Goal: Transaction & Acquisition: Book appointment/travel/reservation

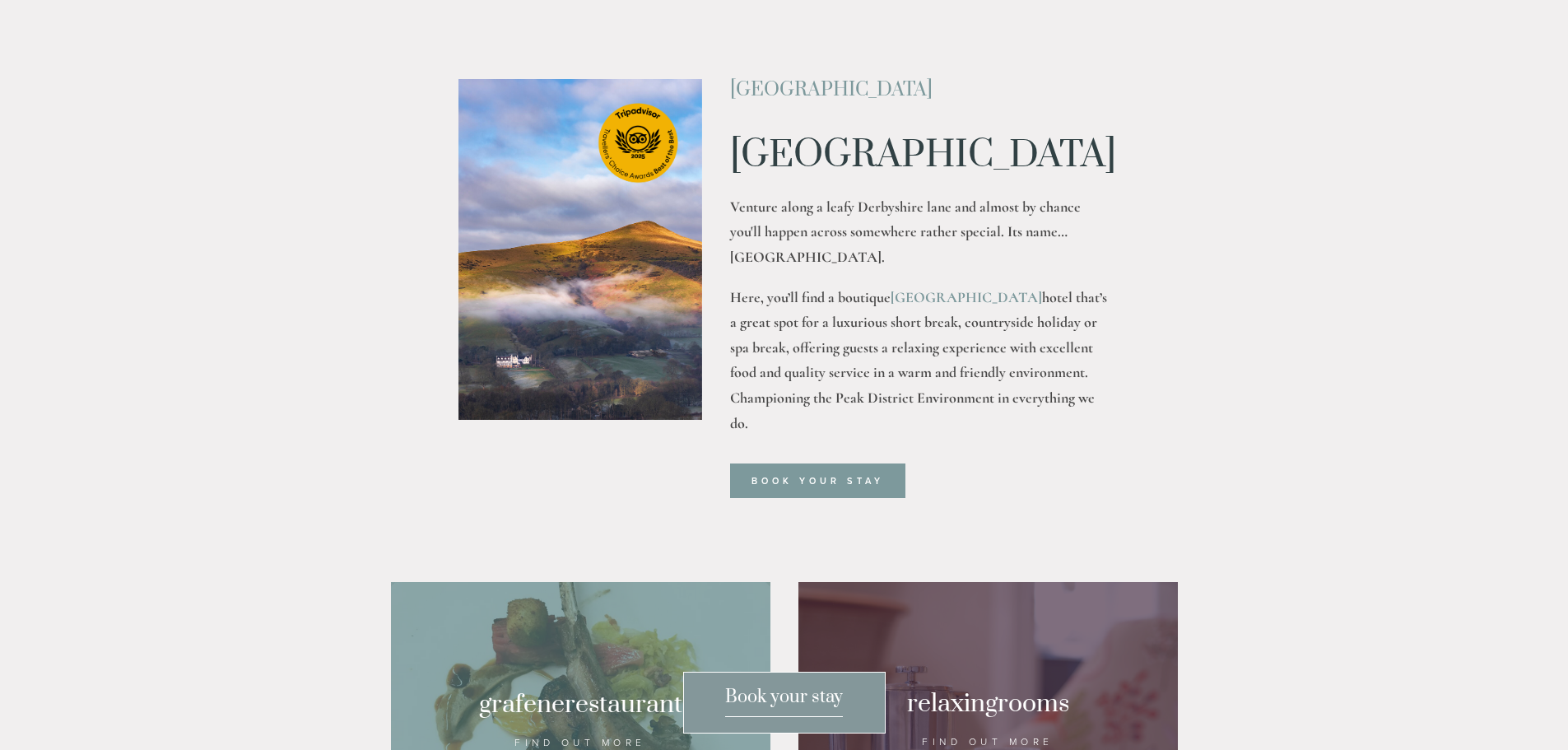
scroll to position [493, 0]
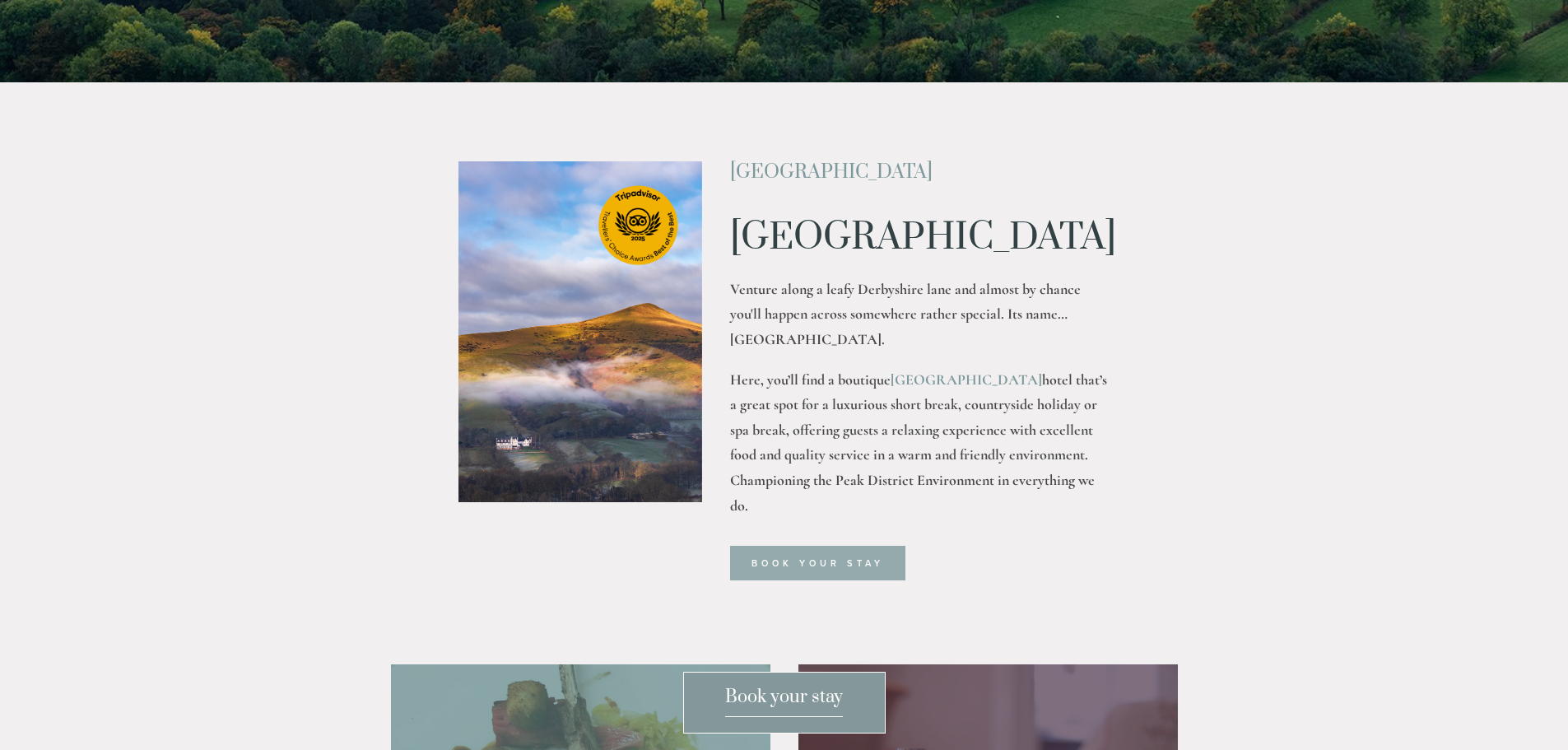
click at [807, 580] on link "Book your stay" at bounding box center [818, 563] width 176 height 34
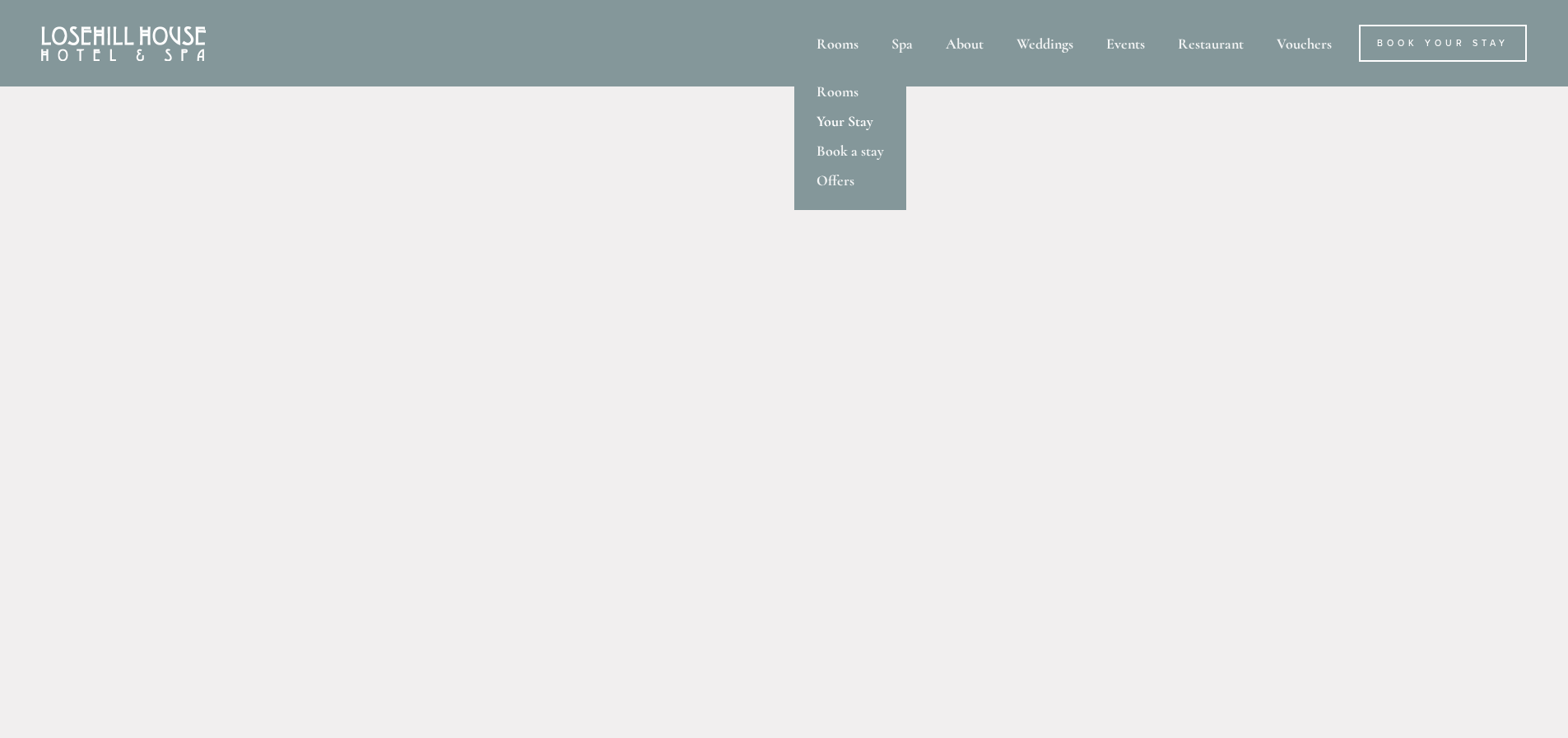
click at [840, 120] on link "Your Stay" at bounding box center [850, 121] width 112 height 30
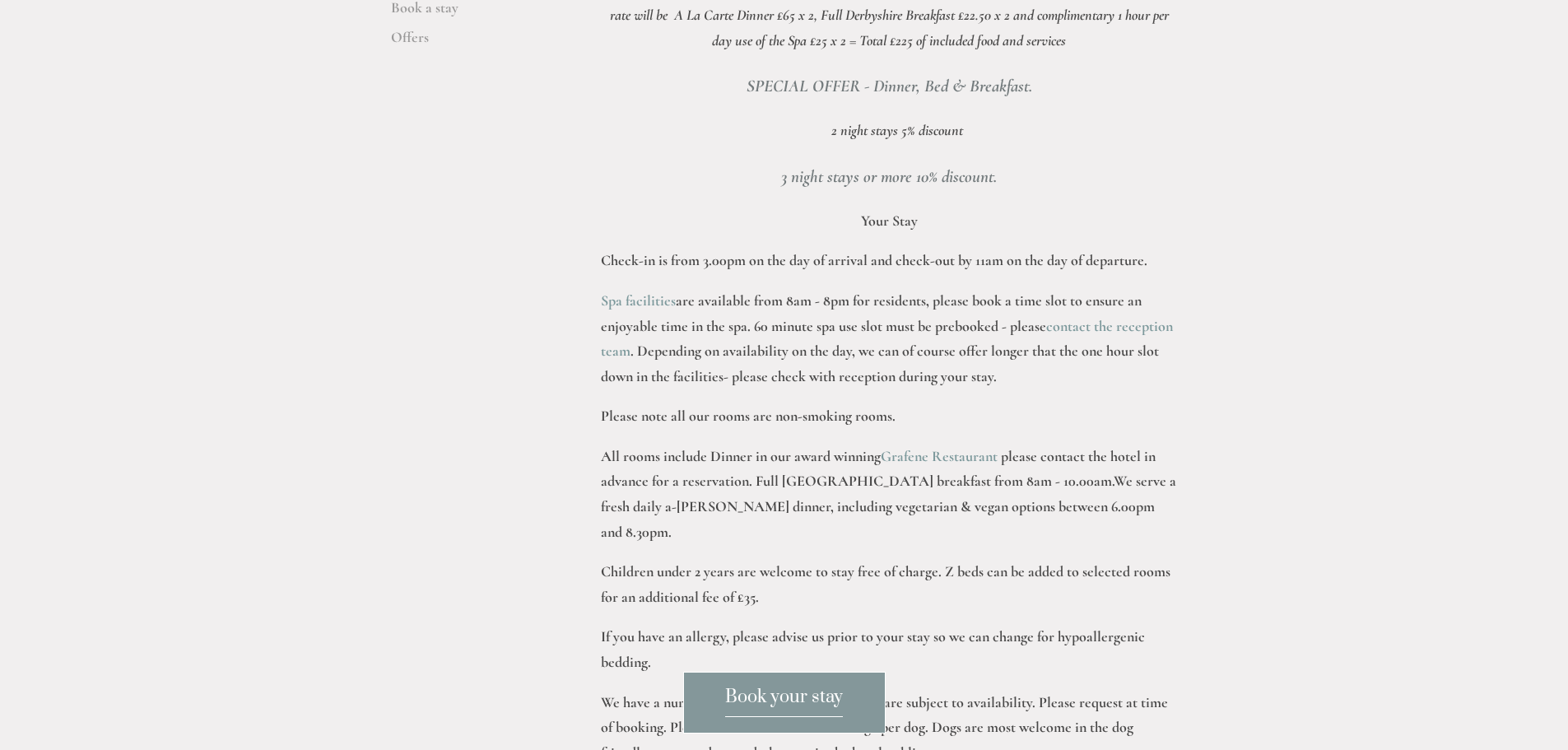
scroll to position [741, 0]
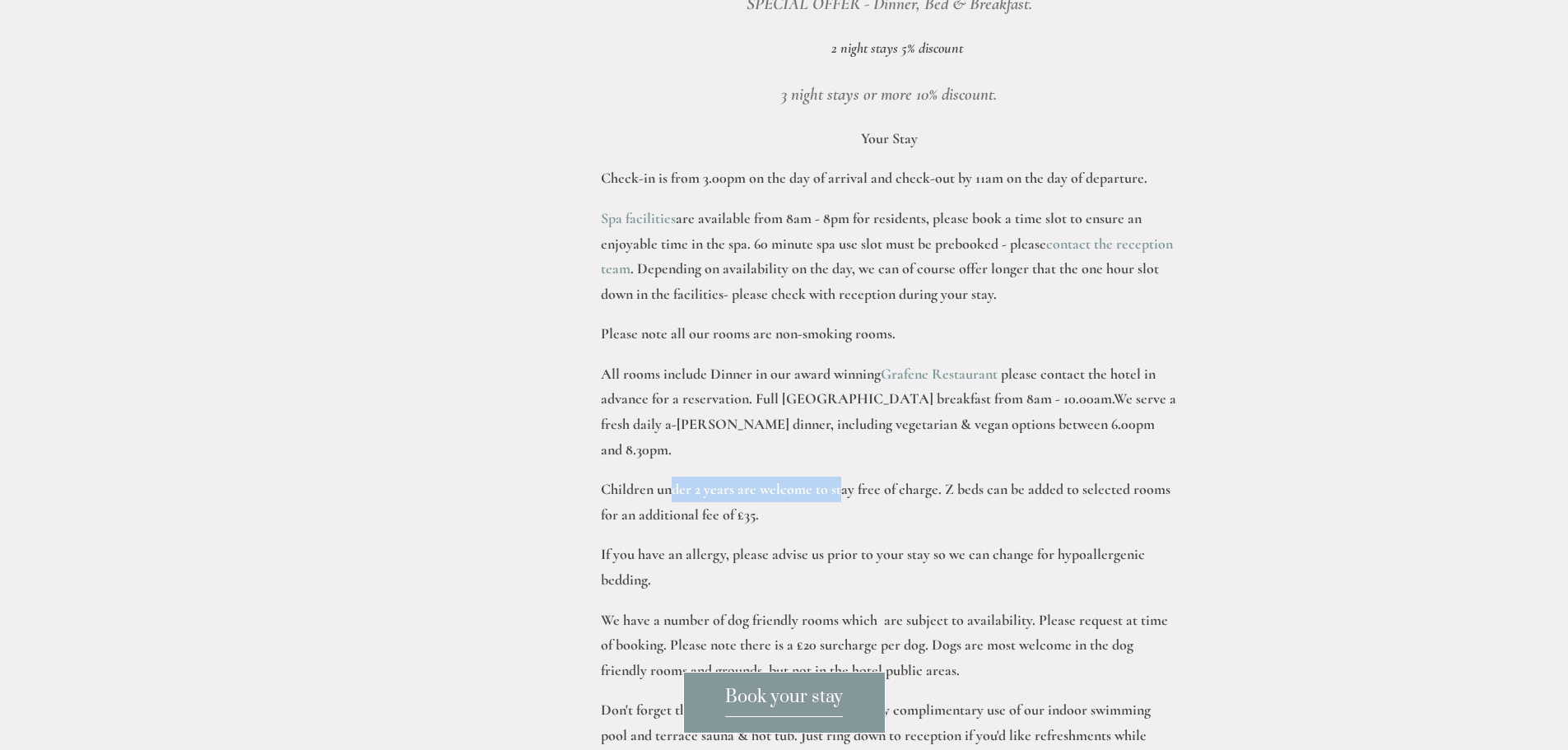
drag, startPoint x: 681, startPoint y: 467, endPoint x: 899, endPoint y: 472, distance: 218.1
click at [887, 476] on p "Children under 2 years are welcome to stay free of charge. Z beds can be added …" at bounding box center [889, 502] width 577 height 50
click at [899, 476] on p "Children under 2 years are welcome to stay free of charge. Z beds can be added …" at bounding box center [889, 502] width 577 height 50
drag, startPoint x: 777, startPoint y: 489, endPoint x: 657, endPoint y: 483, distance: 120.1
click at [660, 484] on p "Children under 2 years are welcome to stay free of charge. Z beds can be added …" at bounding box center [889, 502] width 577 height 50
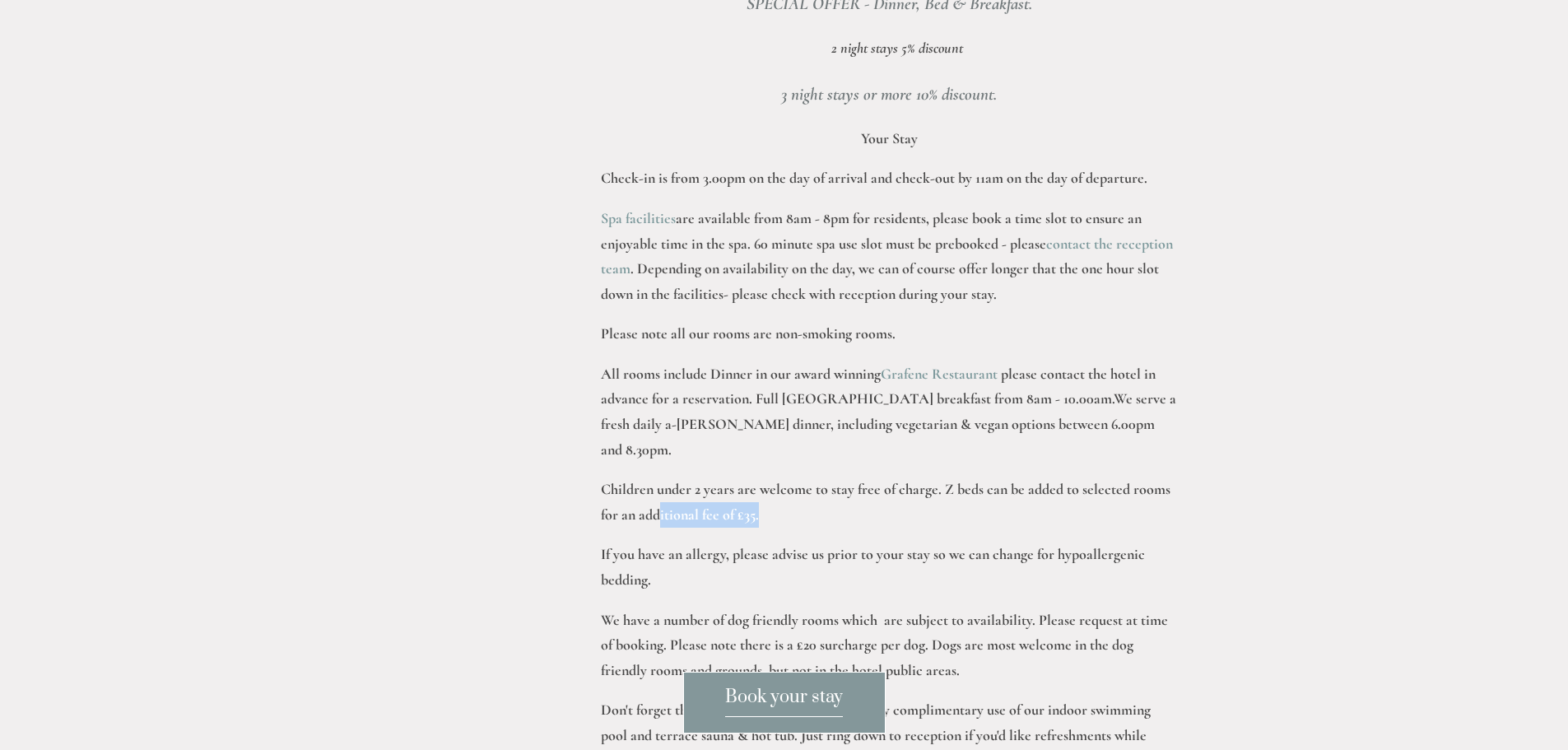
click at [657, 482] on p "Children under 2 years are welcome to stay free of charge. Z beds can be added …" at bounding box center [889, 502] width 577 height 50
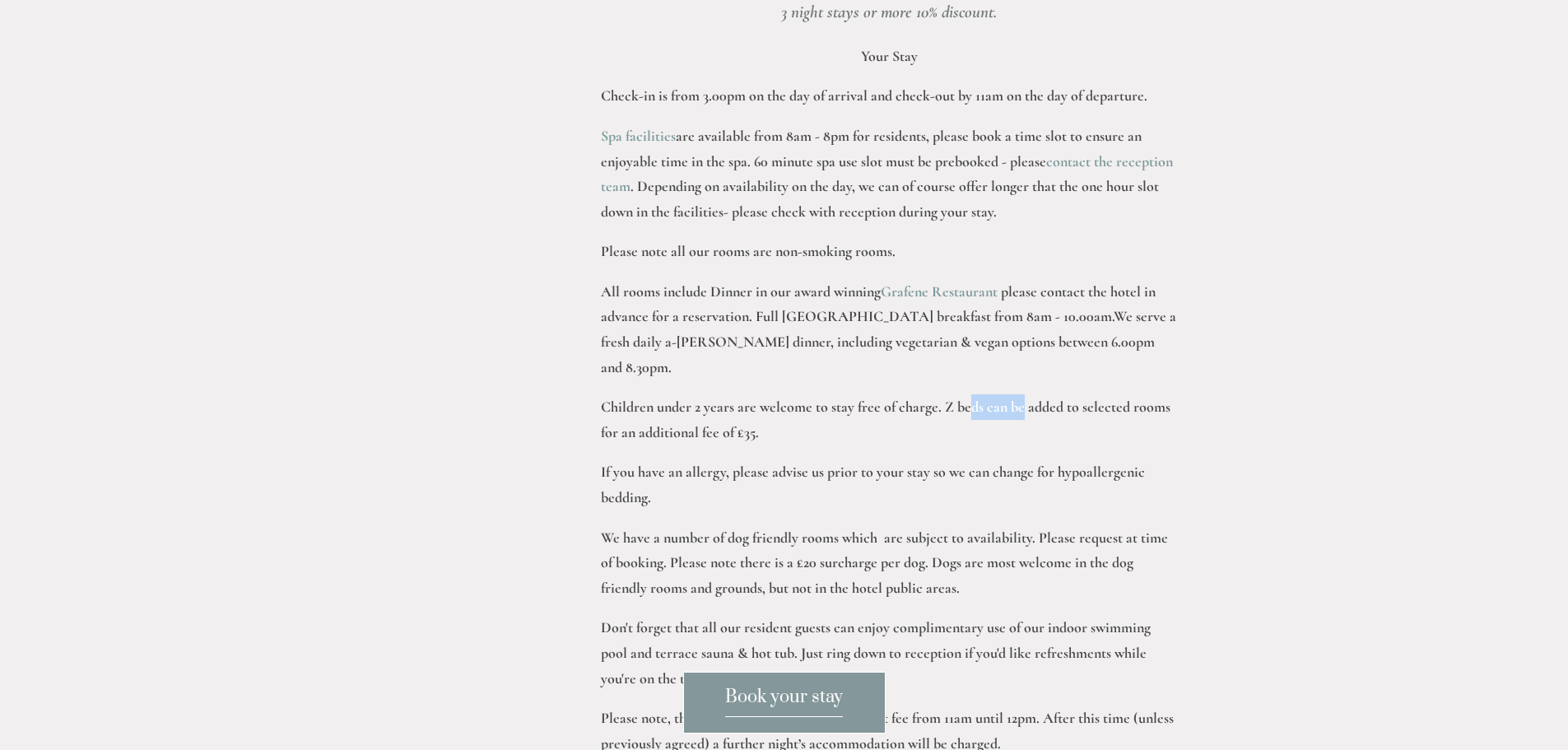
drag, startPoint x: 968, startPoint y: 380, endPoint x: 1106, endPoint y: 380, distance: 138.0
click at [1090, 394] on p "Children under 2 years are welcome to stay free of charge. Z beds can be added …" at bounding box center [889, 420] width 577 height 50
click at [1109, 394] on p "Children under 2 years are welcome to stay free of charge. Z beds can be added …" at bounding box center [889, 420] width 577 height 50
drag, startPoint x: 938, startPoint y: 379, endPoint x: 947, endPoint y: 380, distance: 9.1
click at [947, 394] on p "Children under 2 years are welcome to stay free of charge. Z beds can be added …" at bounding box center [889, 420] width 577 height 50
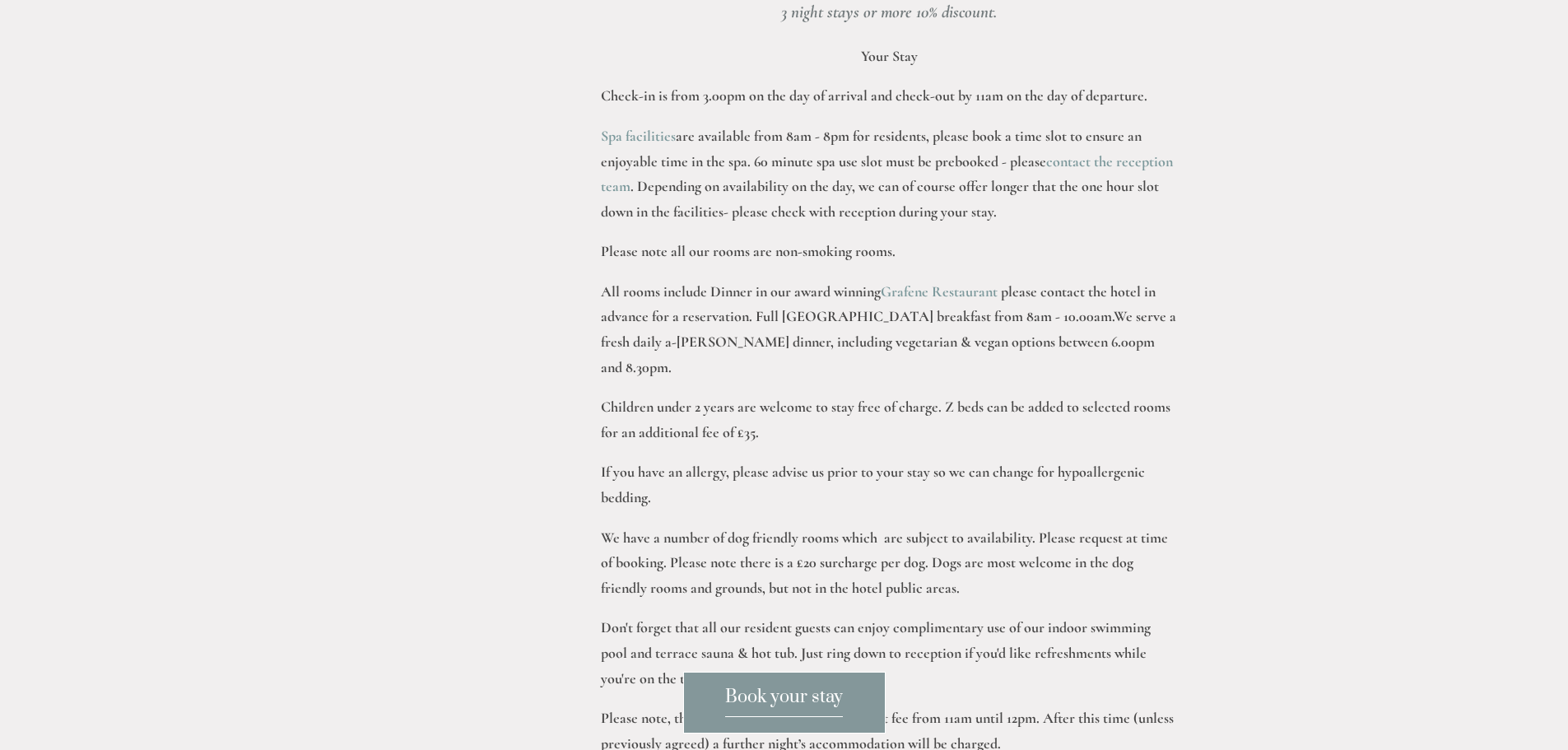
click at [985, 402] on p "Children under 2 years are welcome to stay free of charge. Z beds can be added …" at bounding box center [889, 420] width 577 height 50
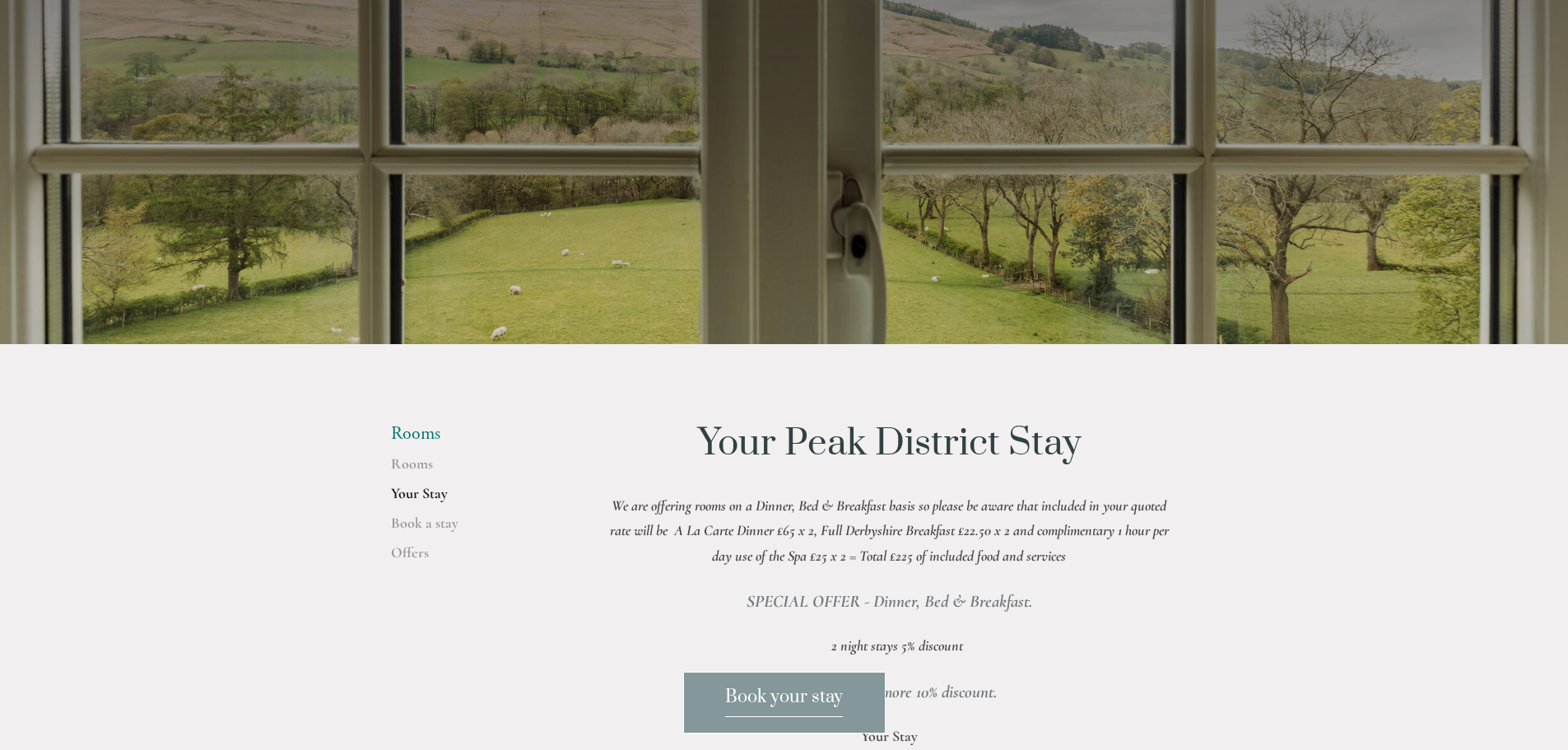
scroll to position [0, 0]
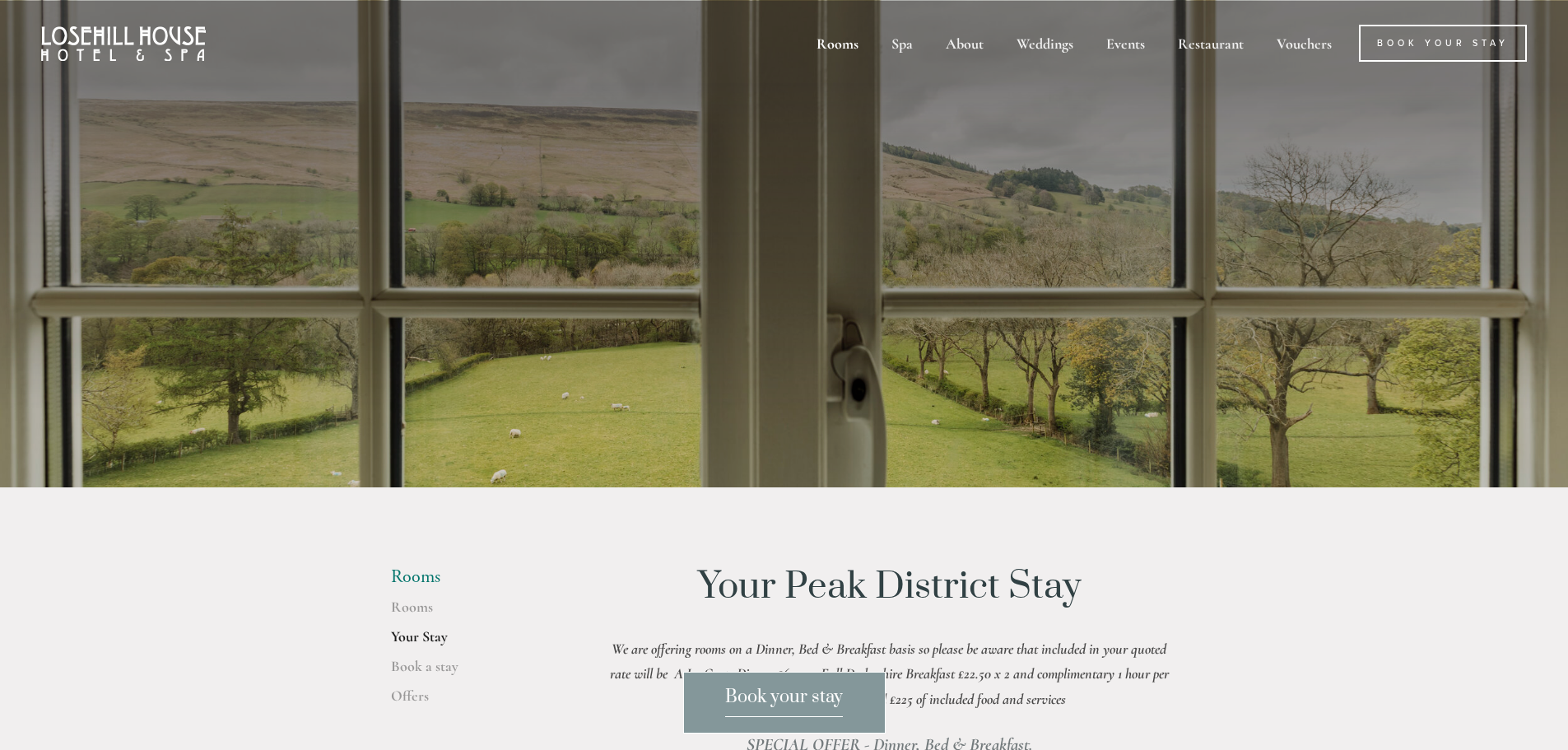
click at [407, 700] on div "Book your stay" at bounding box center [784, 702] width 1568 height 62
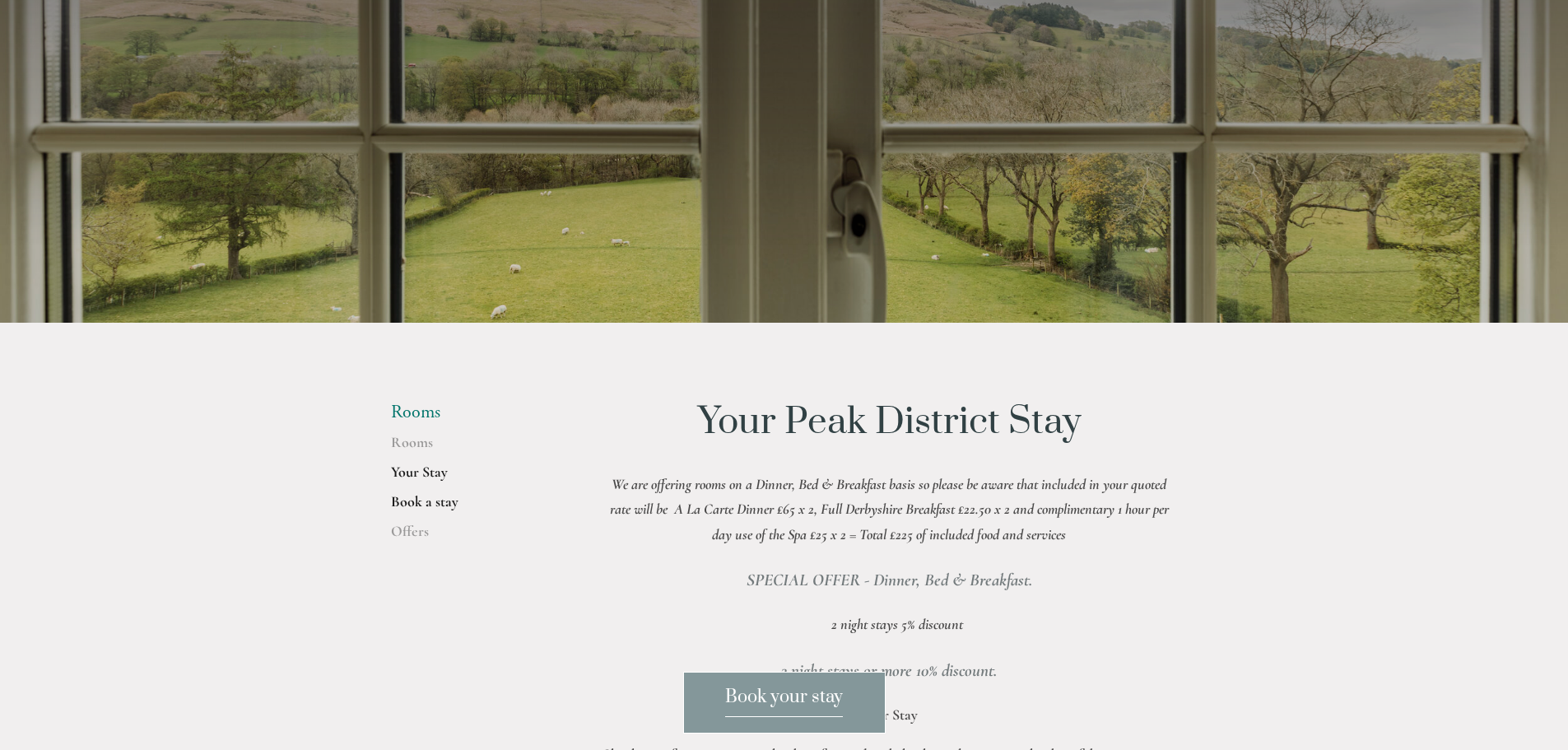
click at [399, 520] on link "Book a stay" at bounding box center [469, 507] width 158 height 30
click at [398, 528] on link "Offers" at bounding box center [469, 537] width 158 height 30
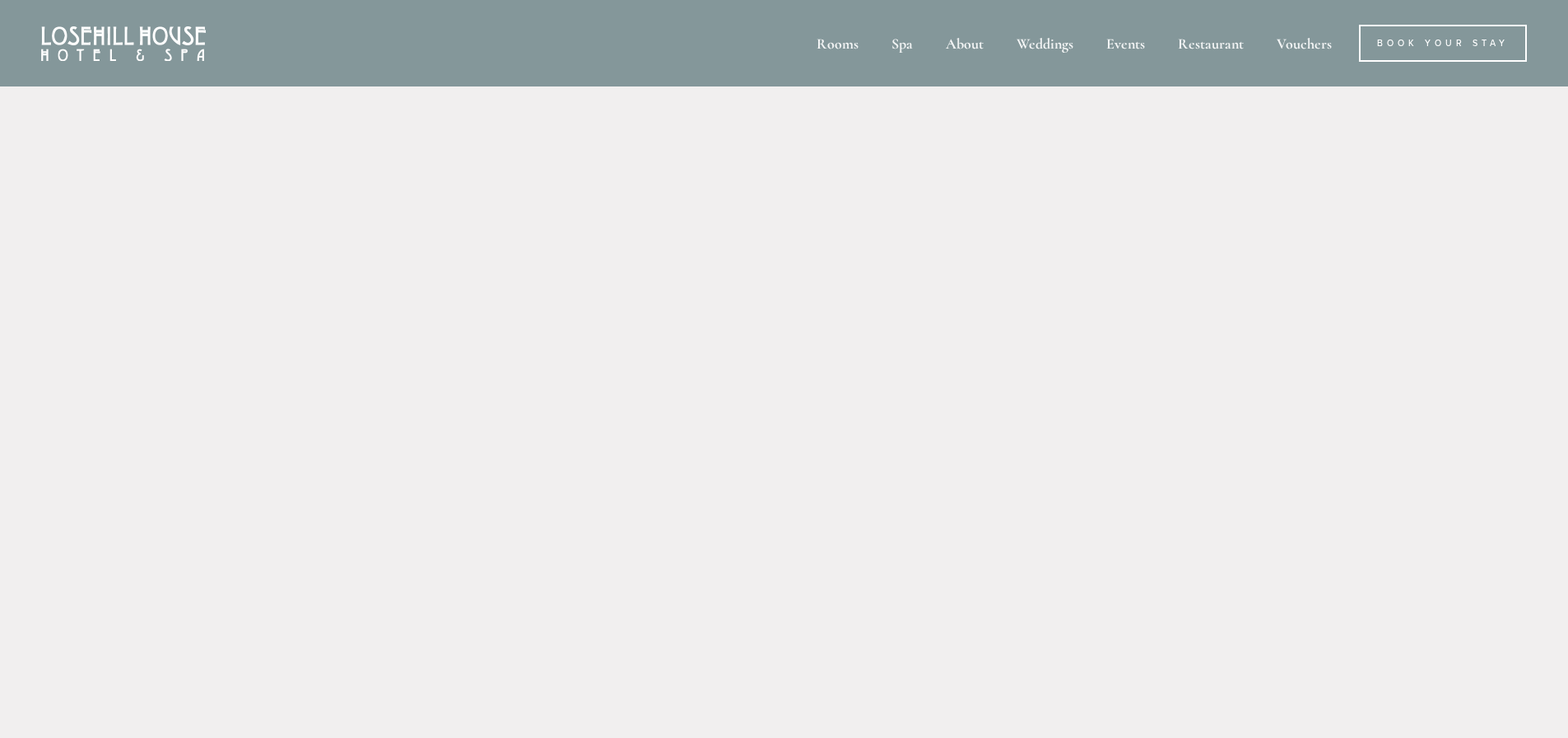
scroll to position [28, 0]
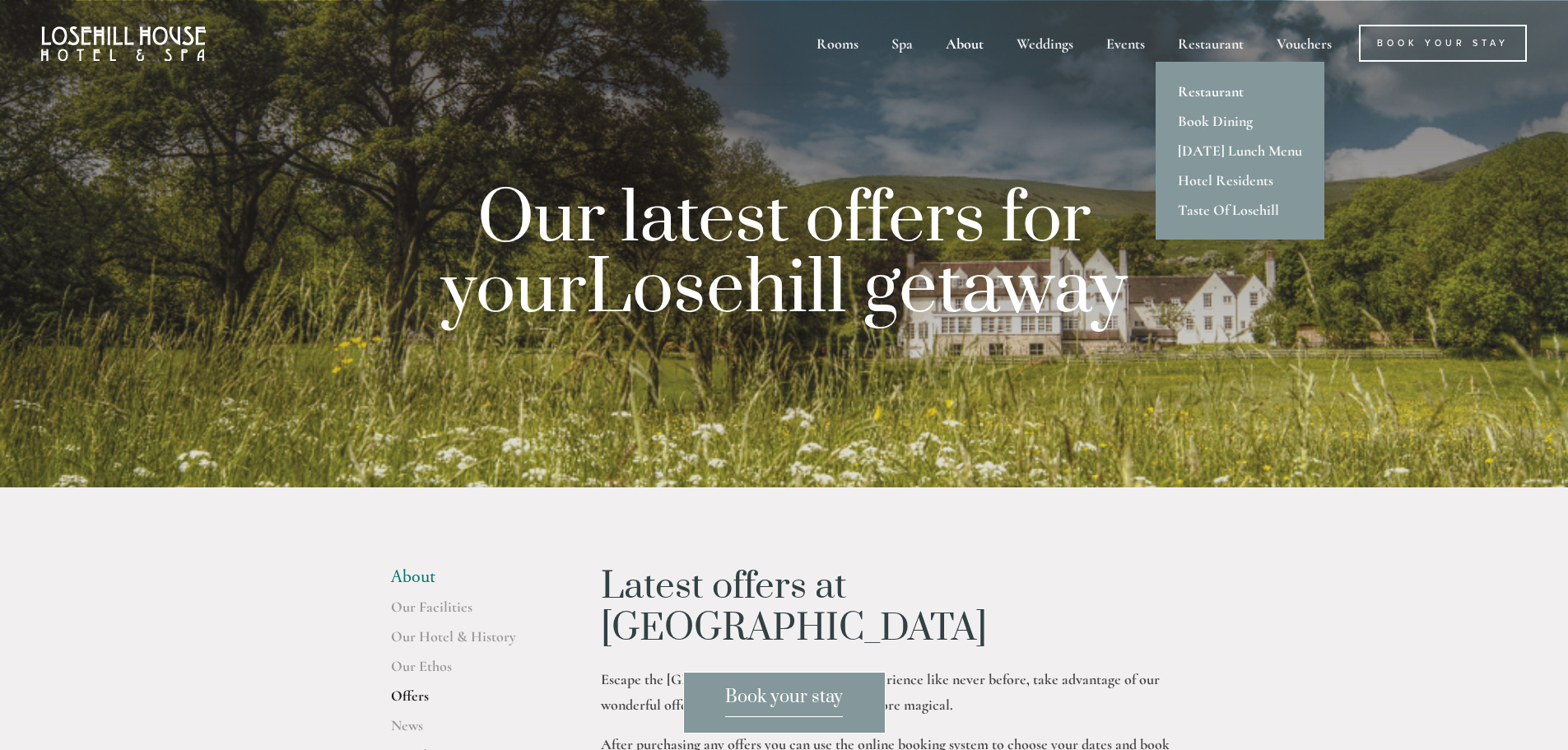
click at [1222, 94] on link "Restaurant" at bounding box center [1239, 91] width 168 height 30
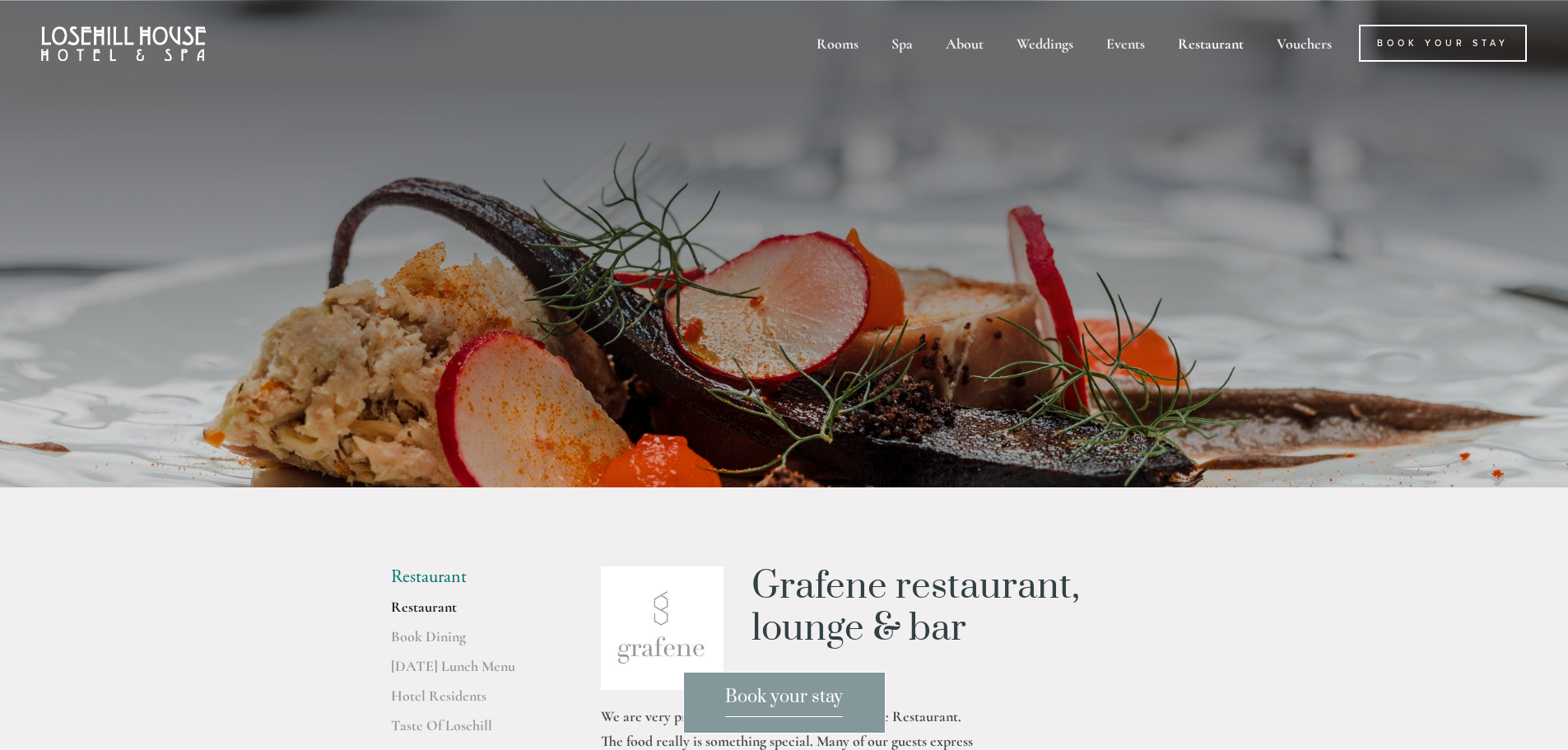
click at [144, 49] on img at bounding box center [123, 43] width 165 height 34
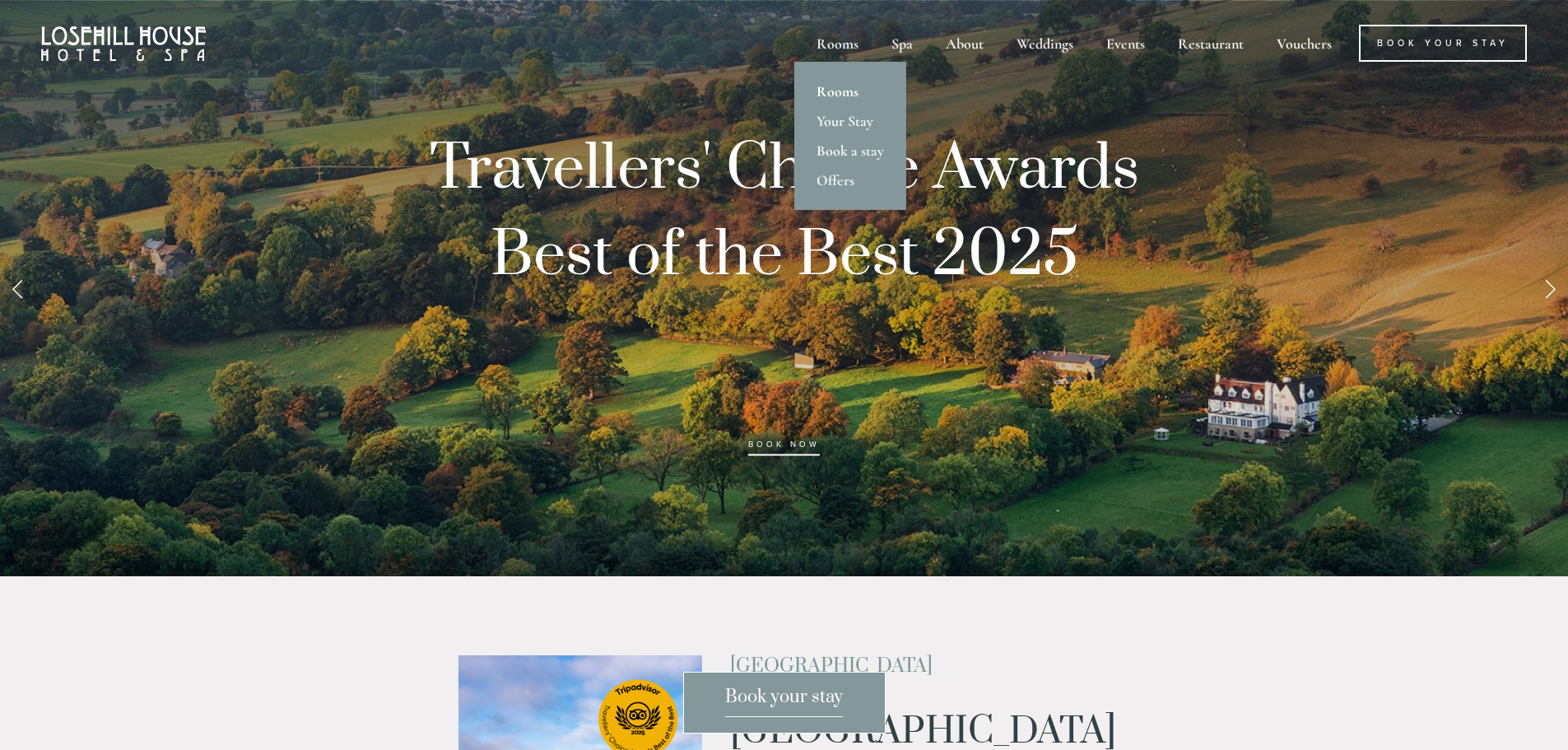
click at [846, 89] on link "Rooms" at bounding box center [850, 91] width 112 height 30
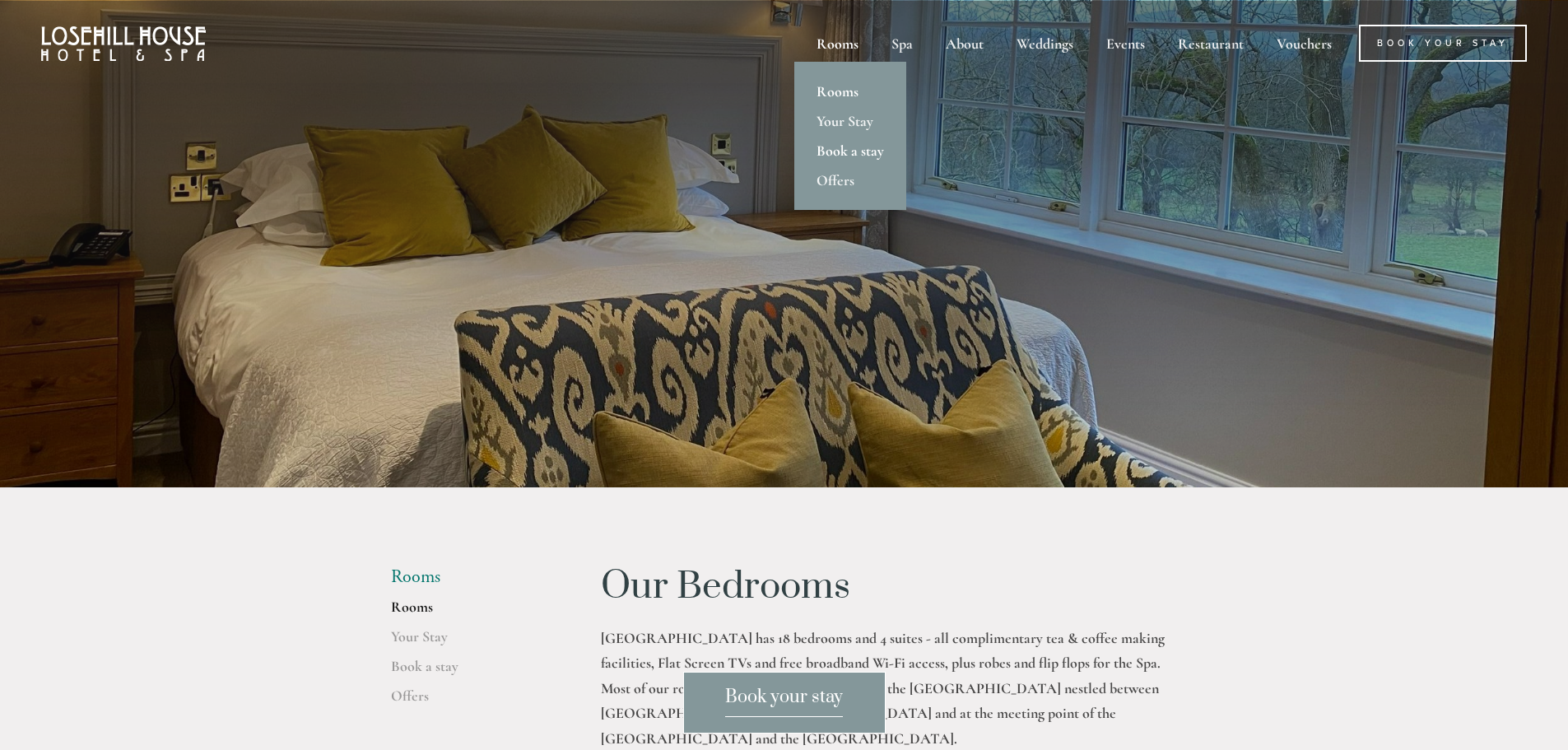
click at [827, 149] on link "Book a stay" at bounding box center [850, 150] width 112 height 30
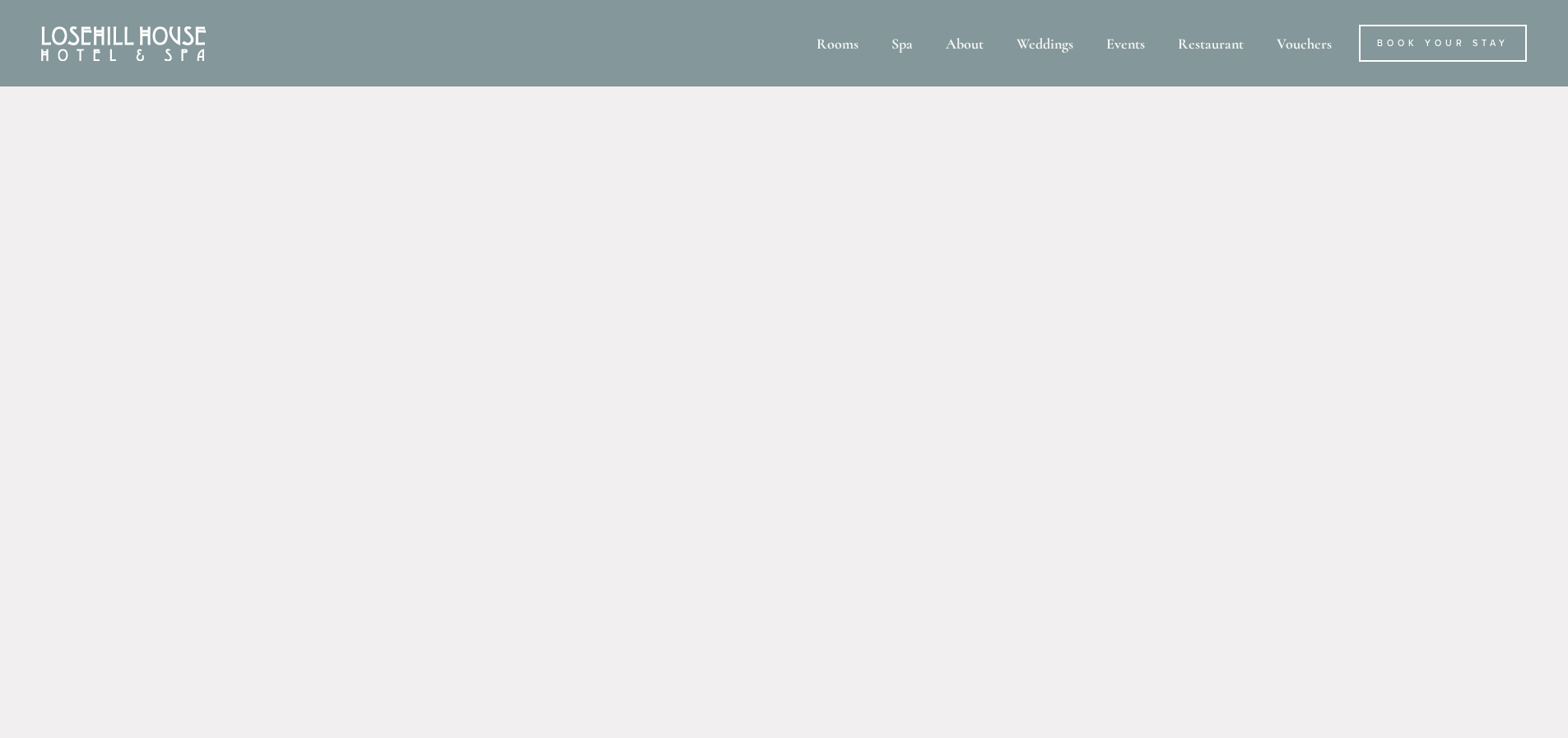
scroll to position [577, 0]
